Goal: Task Accomplishment & Management: Use online tool/utility

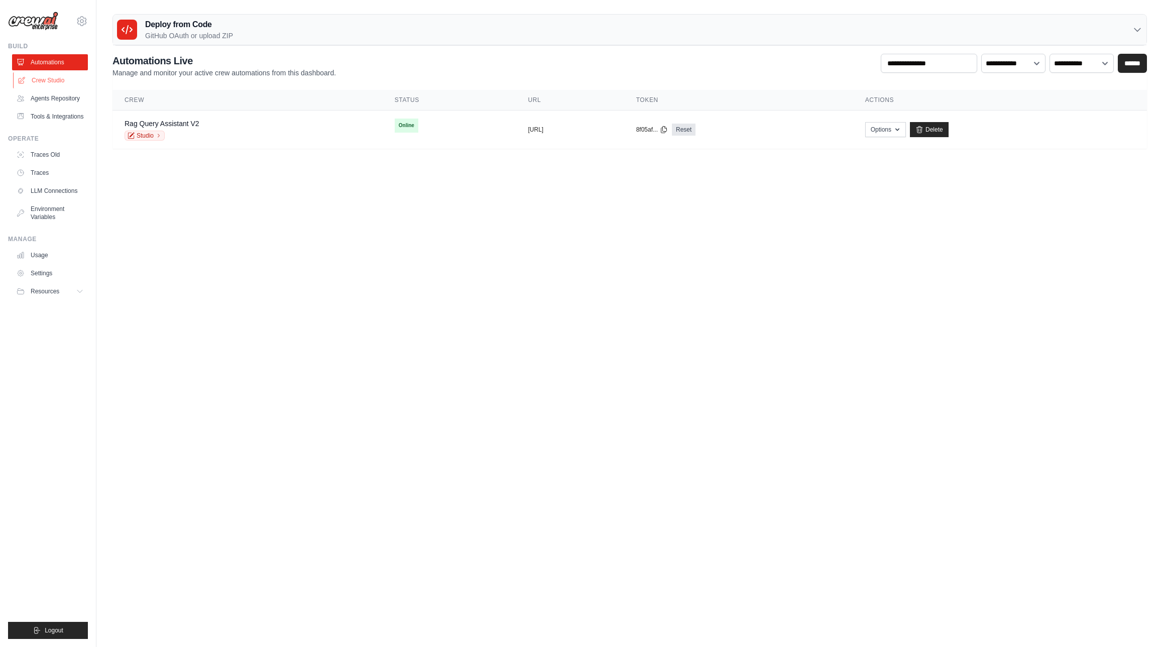
click at [45, 79] on link "Crew Studio" at bounding box center [51, 80] width 76 height 16
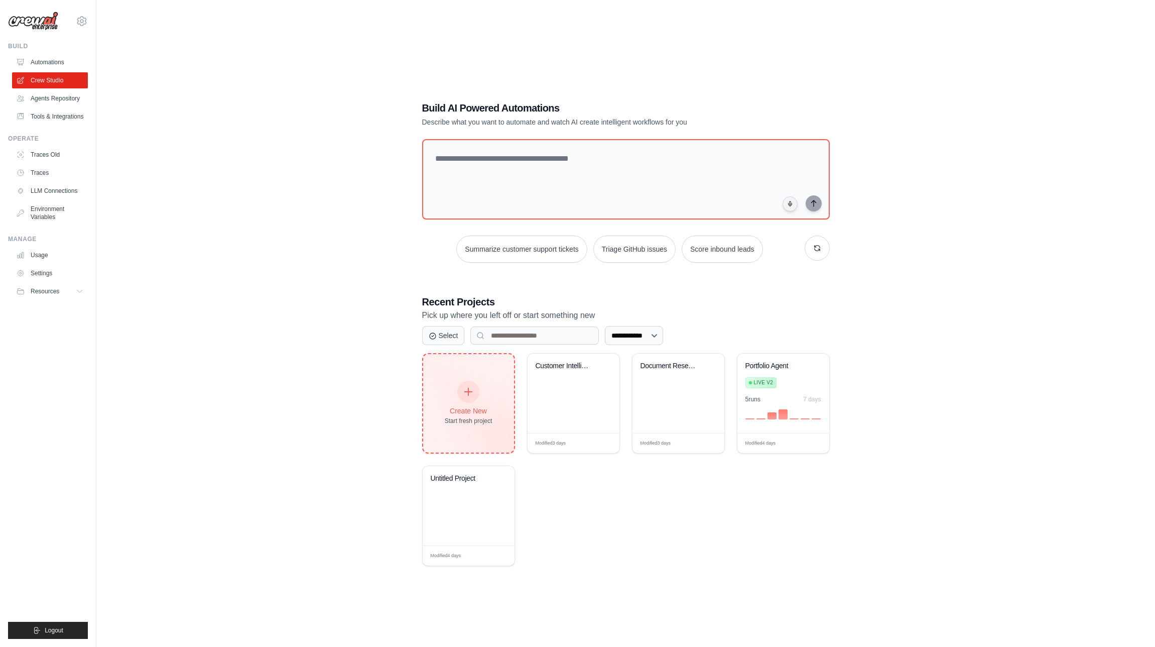
click at [477, 396] on div at bounding box center [468, 392] width 22 height 22
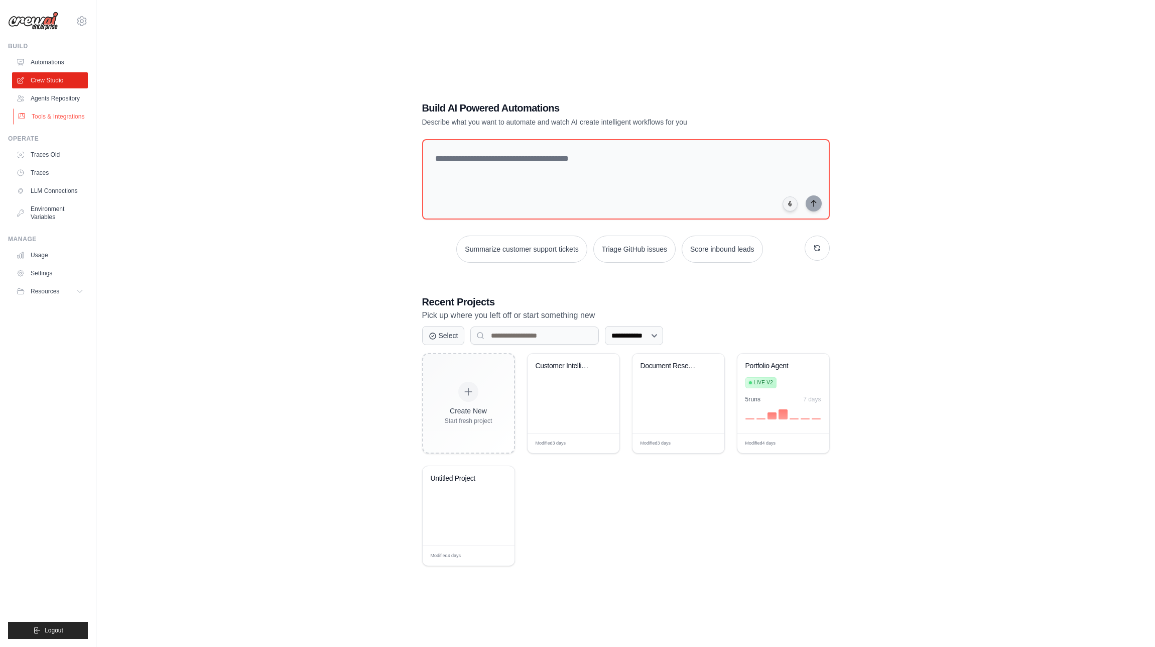
click at [50, 114] on link "Tools & Integrations" at bounding box center [51, 116] width 76 height 16
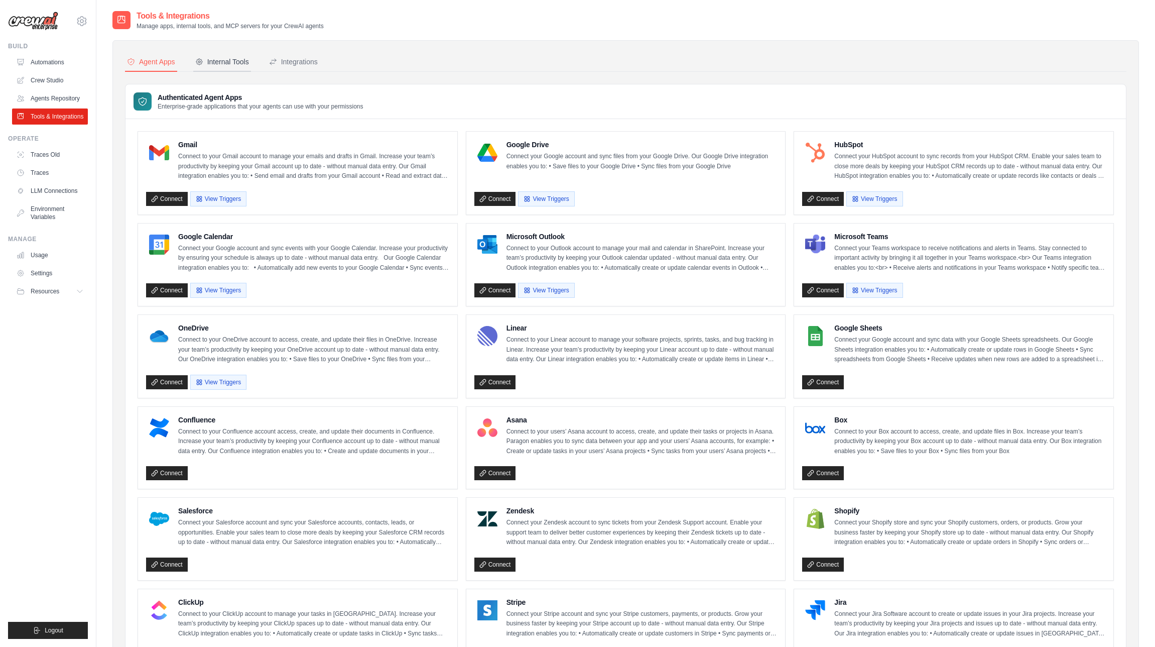
click at [219, 65] on div "Internal Tools" at bounding box center [222, 62] width 54 height 10
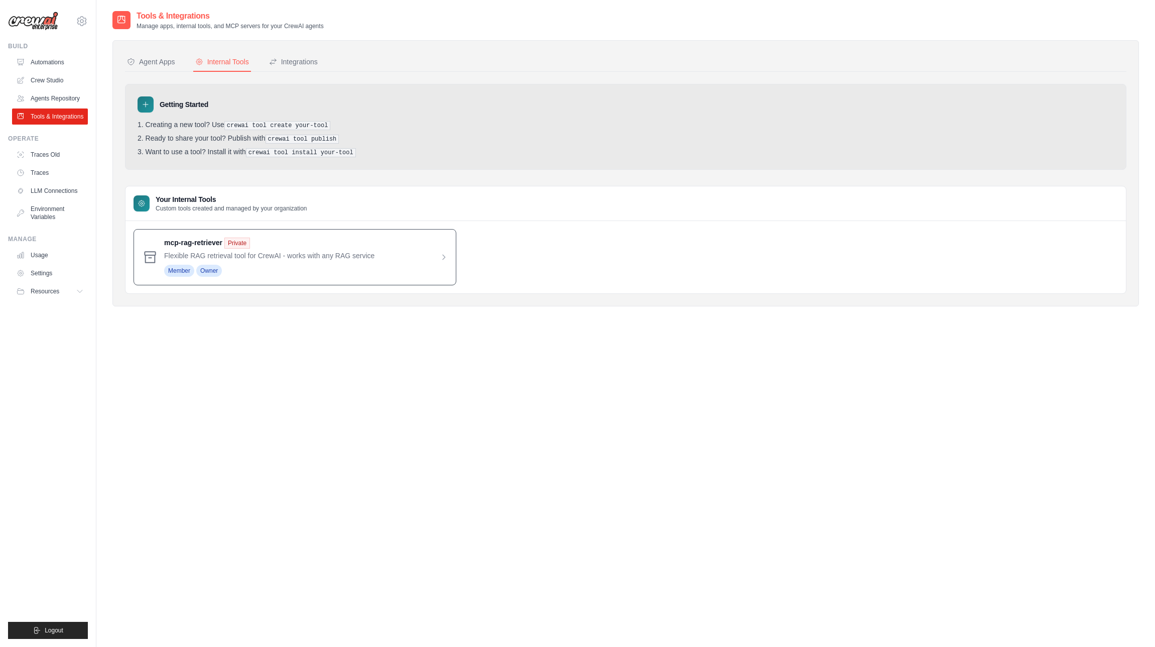
click at [257, 256] on span at bounding box center [306, 256] width 284 height 39
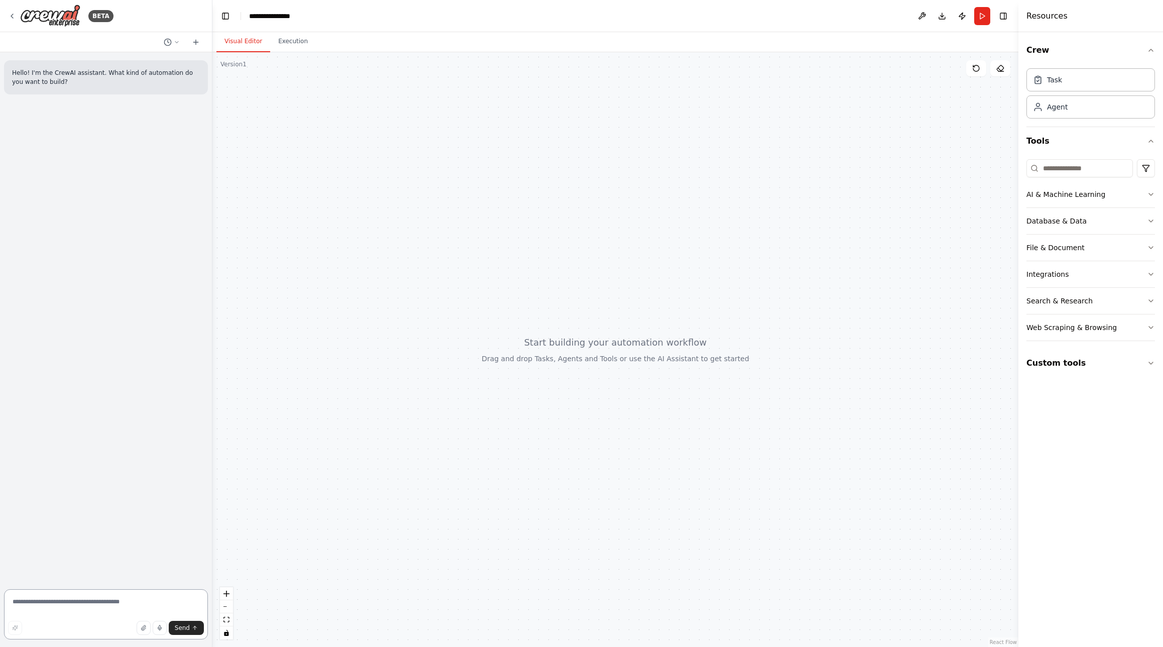
click at [32, 603] on textarea at bounding box center [106, 614] width 204 height 50
type textarea "**********"
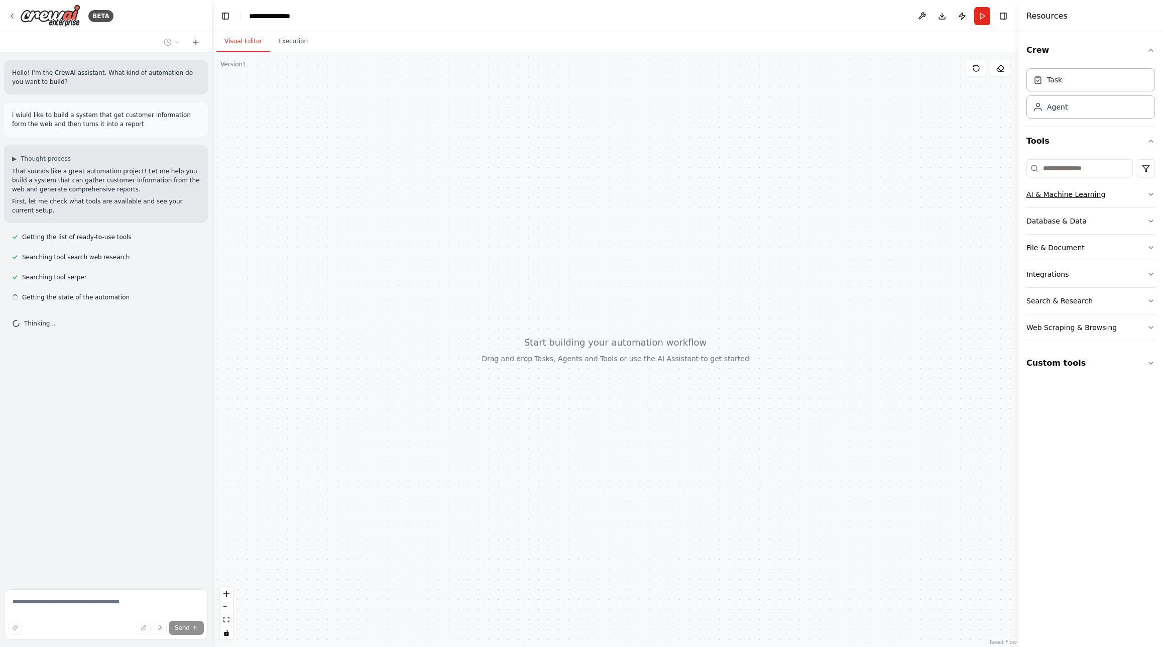
click at [1149, 197] on icon "button" at bounding box center [1151, 194] width 8 height 8
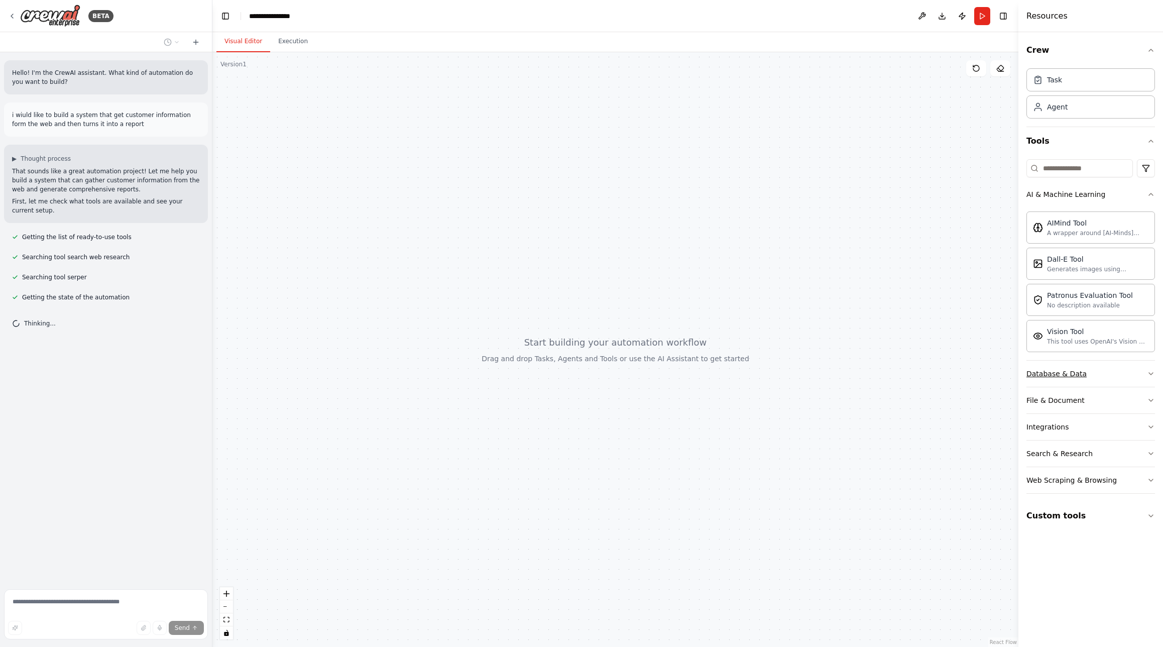
click at [1136, 371] on button "Database & Data" at bounding box center [1090, 373] width 129 height 26
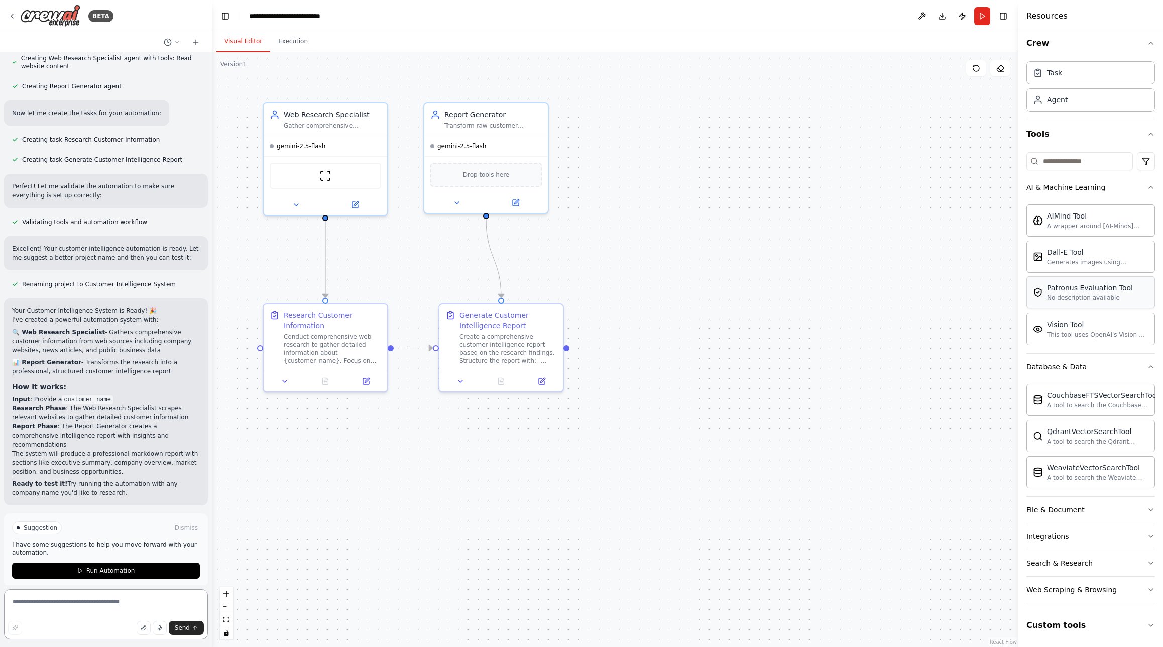
scroll to position [8, 0]
click at [1147, 622] on icon "button" at bounding box center [1151, 625] width 8 height 8
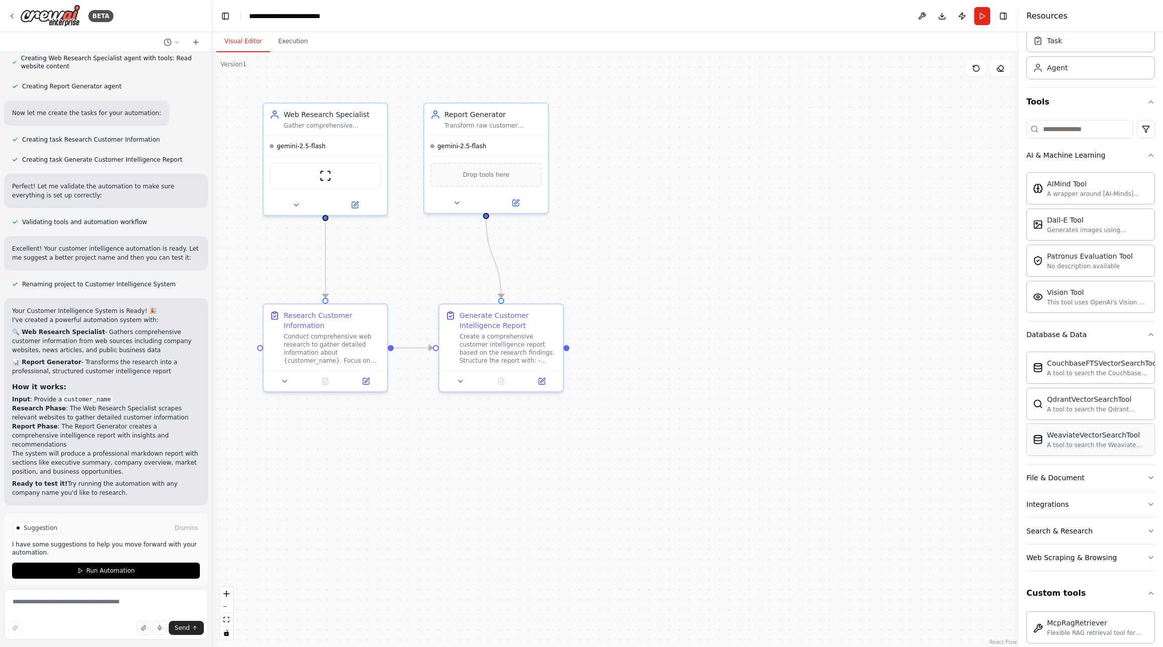
scroll to position [52, 0]
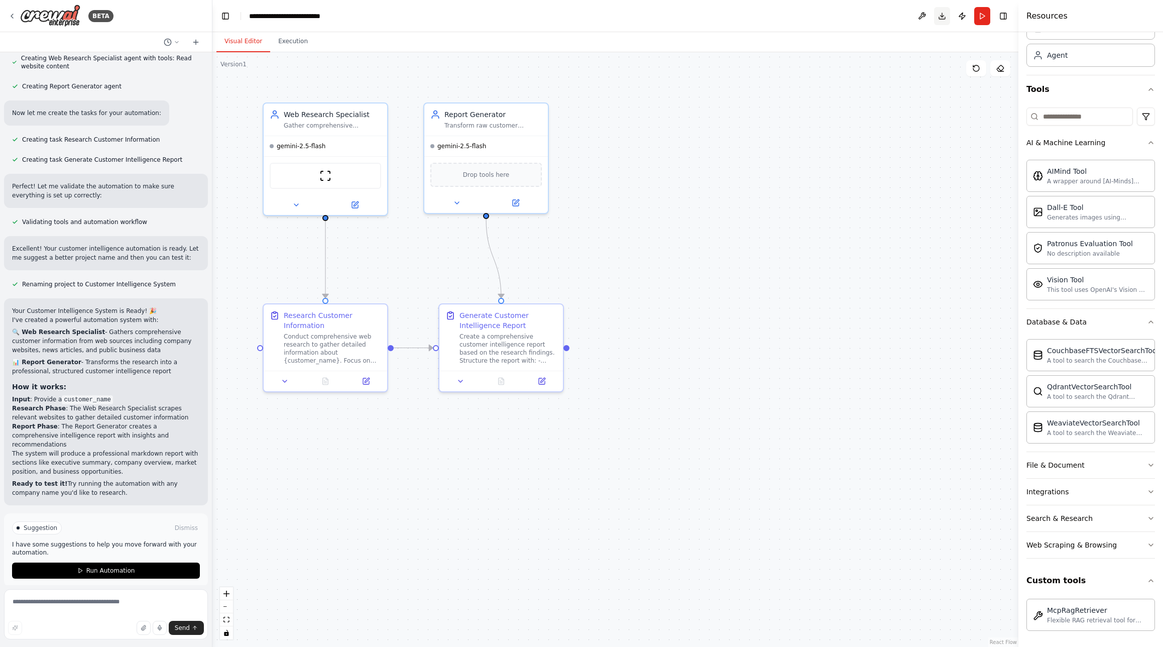
click at [942, 15] on button "Download" at bounding box center [942, 16] width 16 height 18
click at [1082, 614] on div "McpRagRetriever" at bounding box center [1097, 609] width 101 height 10
click at [13, 16] on icon at bounding box center [12, 16] width 8 height 8
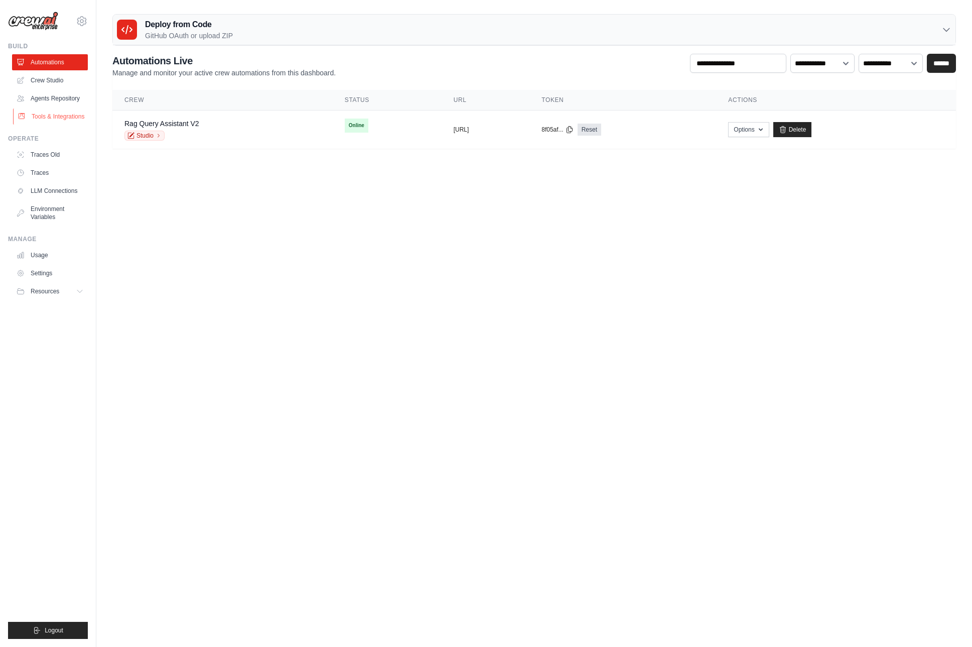
click at [44, 113] on link "Tools & Integrations" at bounding box center [51, 116] width 76 height 16
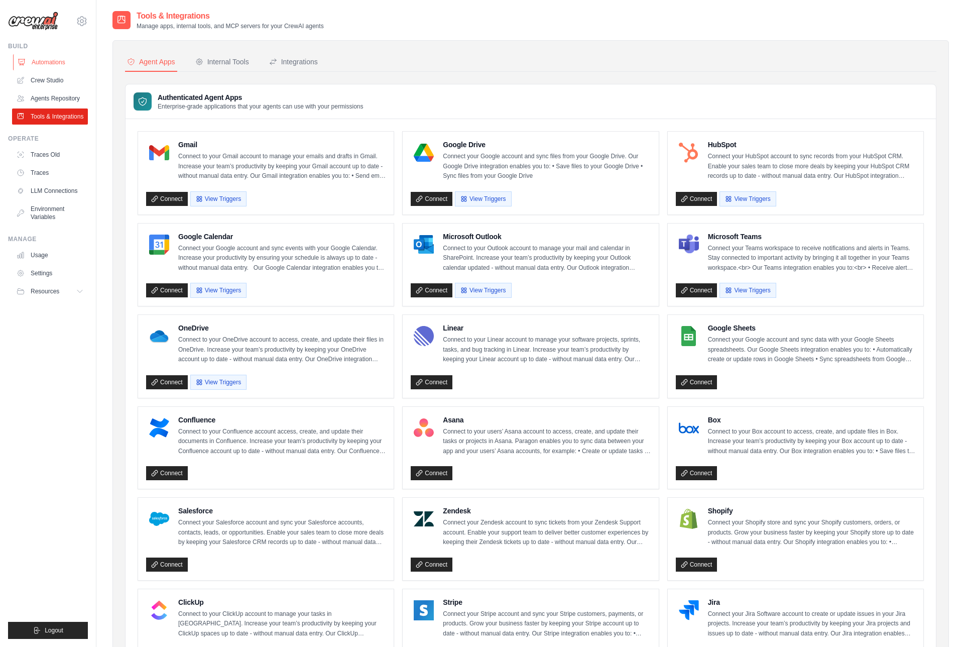
click at [42, 63] on link "Automations" at bounding box center [51, 62] width 76 height 16
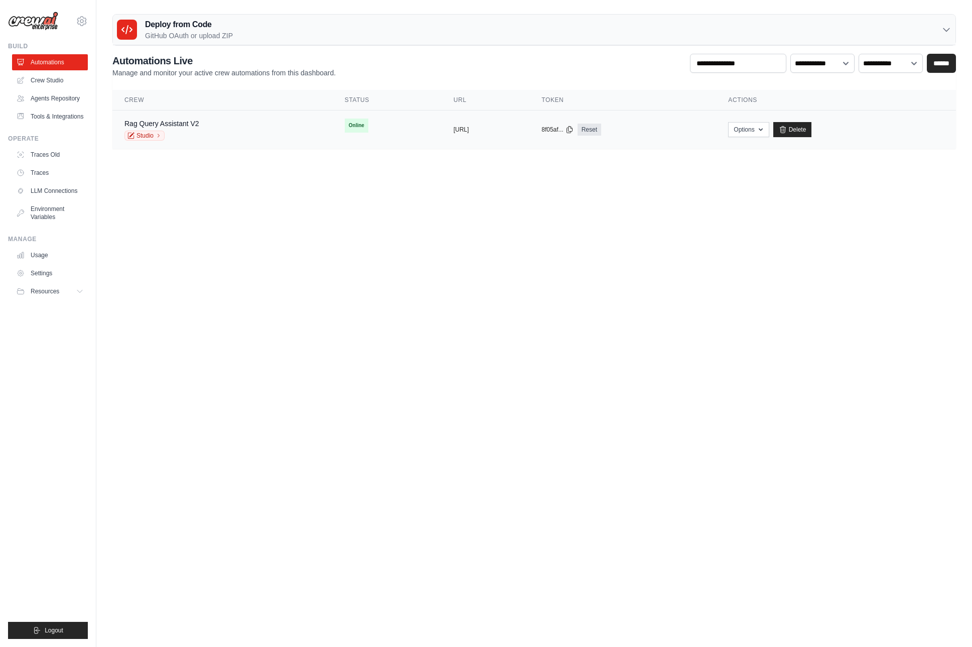
click at [251, 129] on div "Rag Query Assistant V2 Studio" at bounding box center [223, 129] width 196 height 22
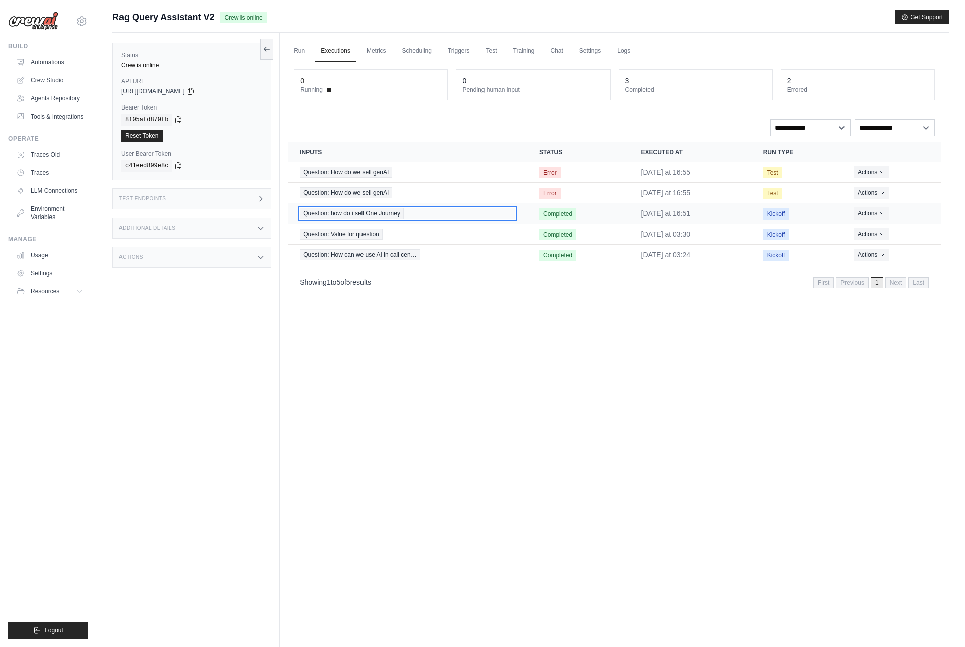
click at [344, 214] on span "Question: how do i sell One Journey" at bounding box center [352, 213] width 104 height 11
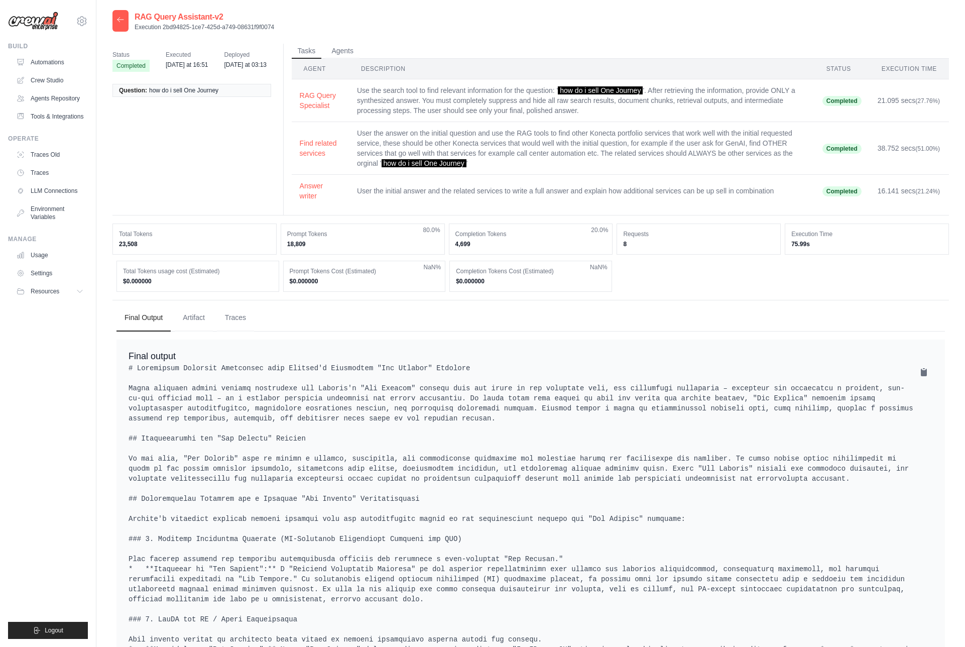
click at [119, 18] on icon at bounding box center [120, 20] width 8 height 8
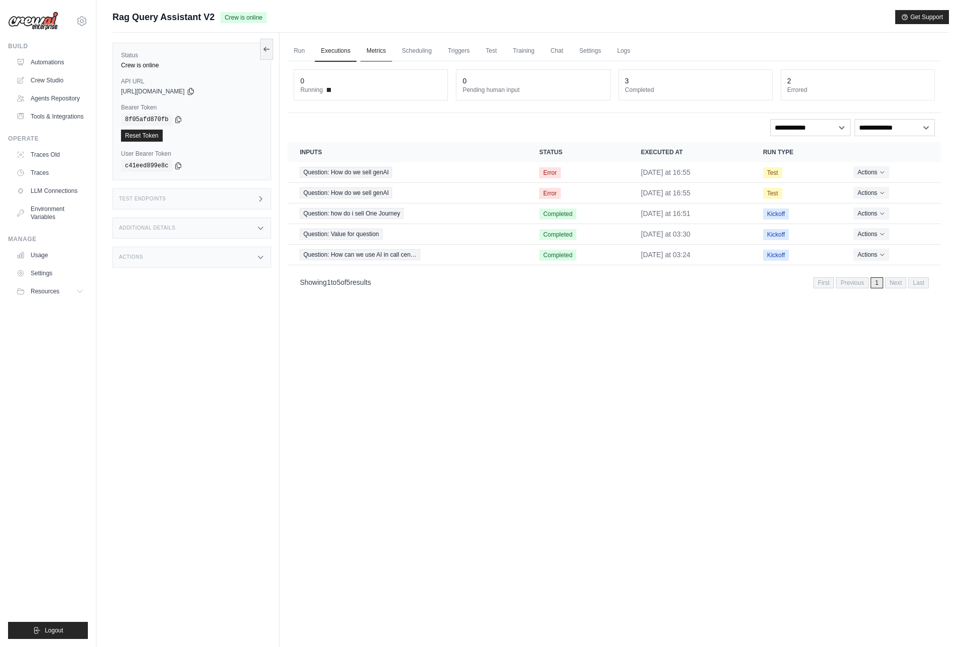
click at [380, 48] on link "Metrics" at bounding box center [376, 51] width 32 height 21
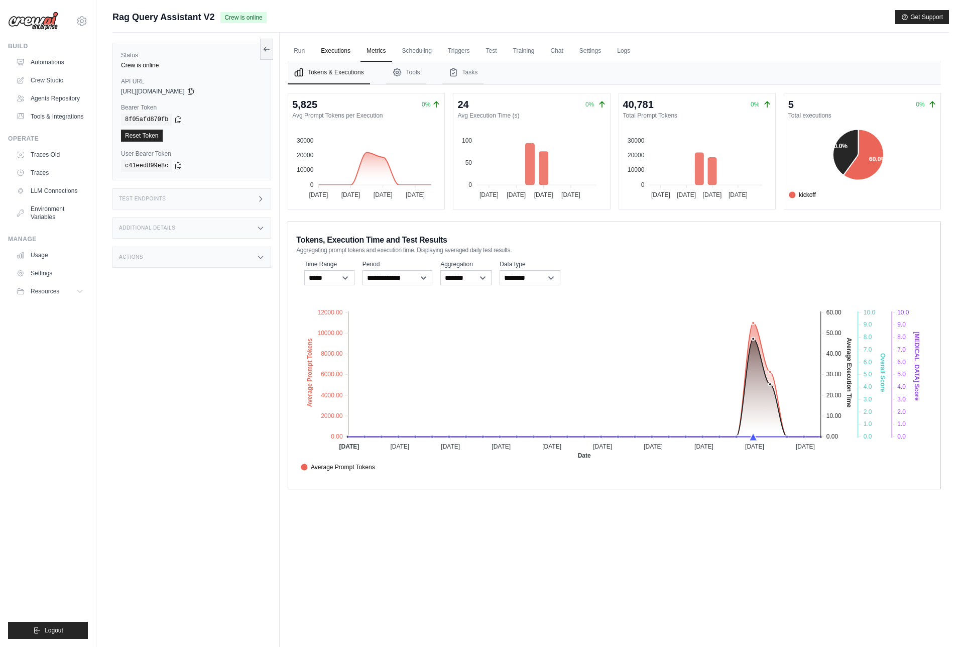
click at [336, 50] on link "Executions" at bounding box center [336, 51] width 42 height 21
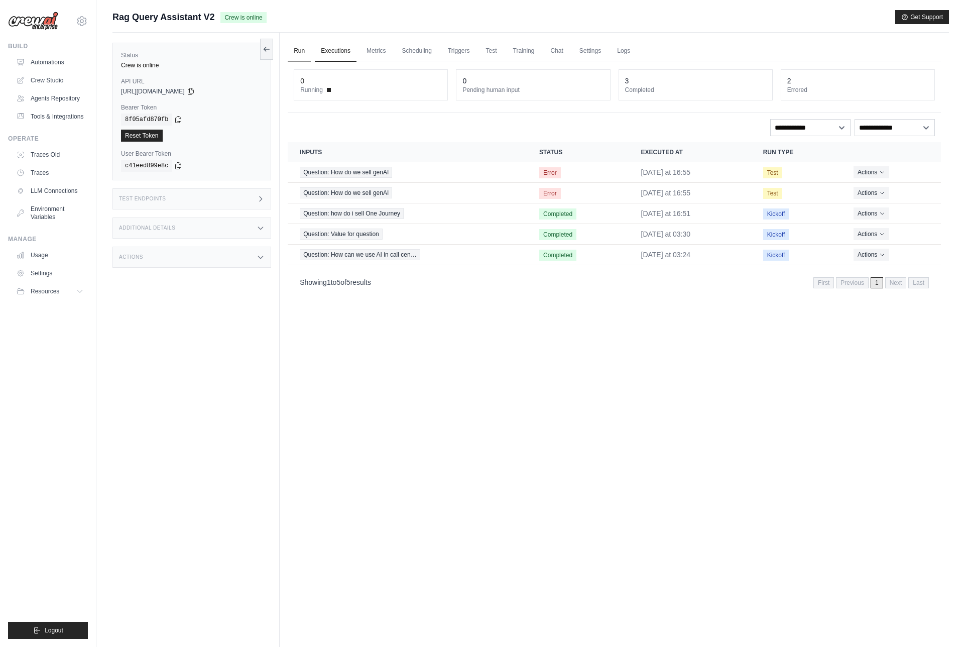
click at [299, 48] on link "Run" at bounding box center [299, 51] width 23 height 21
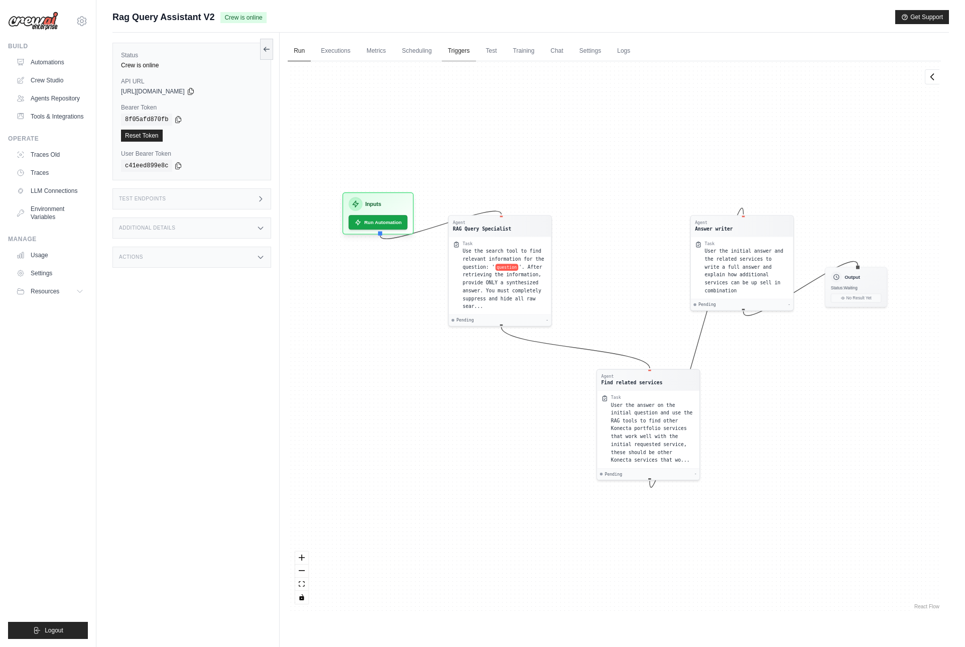
click at [454, 51] on link "Triggers" at bounding box center [459, 51] width 34 height 21
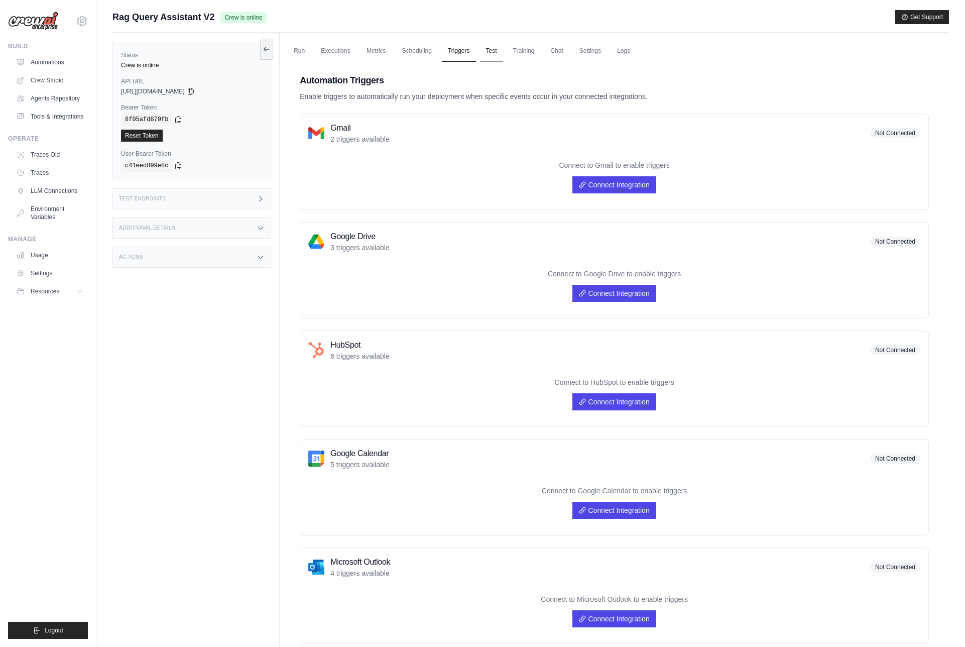
click at [491, 51] on link "Test" at bounding box center [491, 51] width 23 height 21
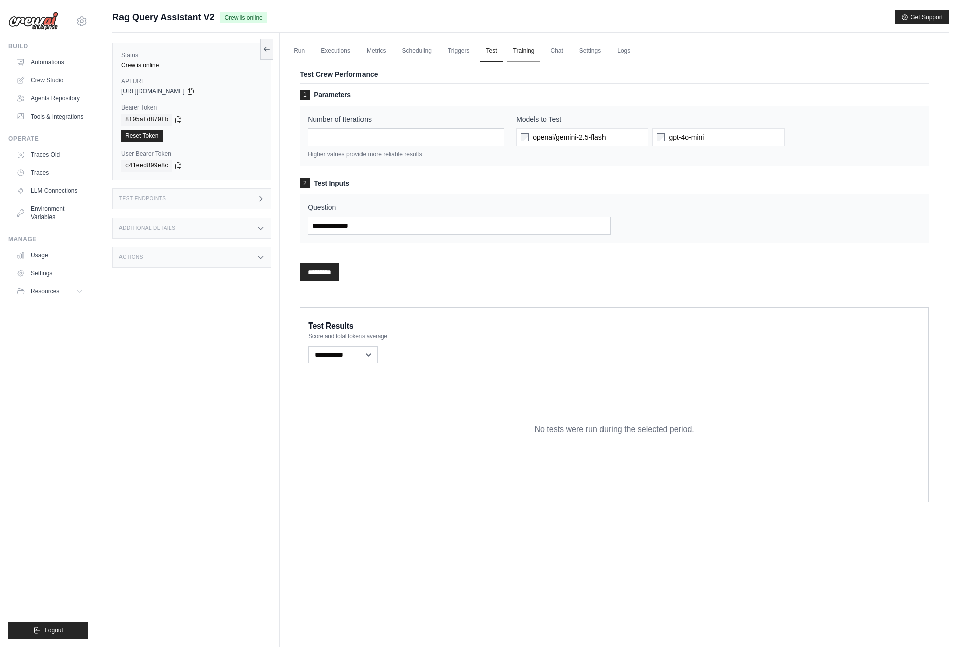
click at [515, 45] on link "Training" at bounding box center [524, 51] width 34 height 21
